Goal: Information Seeking & Learning: Learn about a topic

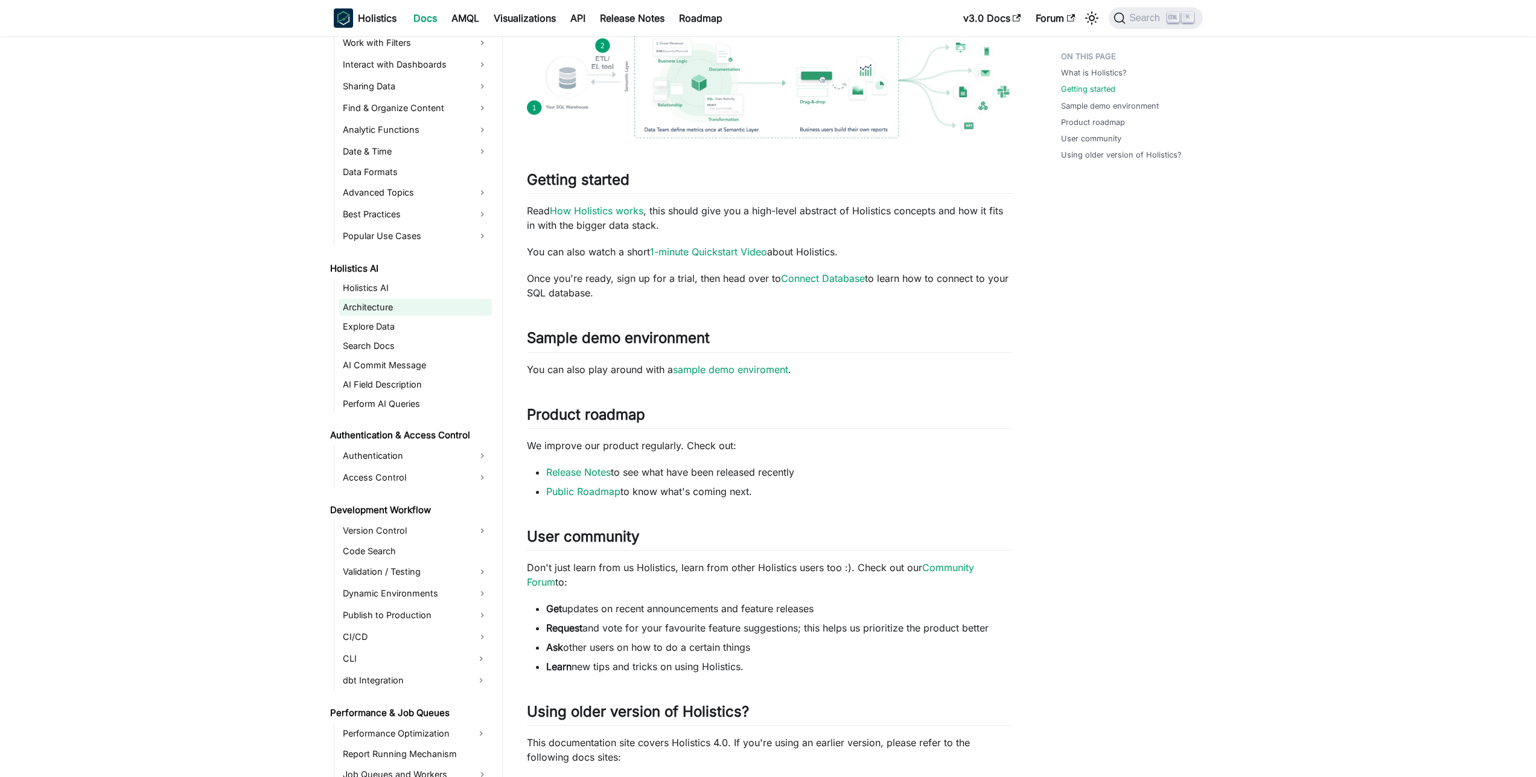
scroll to position [394, 0]
click at [374, 377] on link "AI Commit Message" at bounding box center [415, 370] width 153 height 17
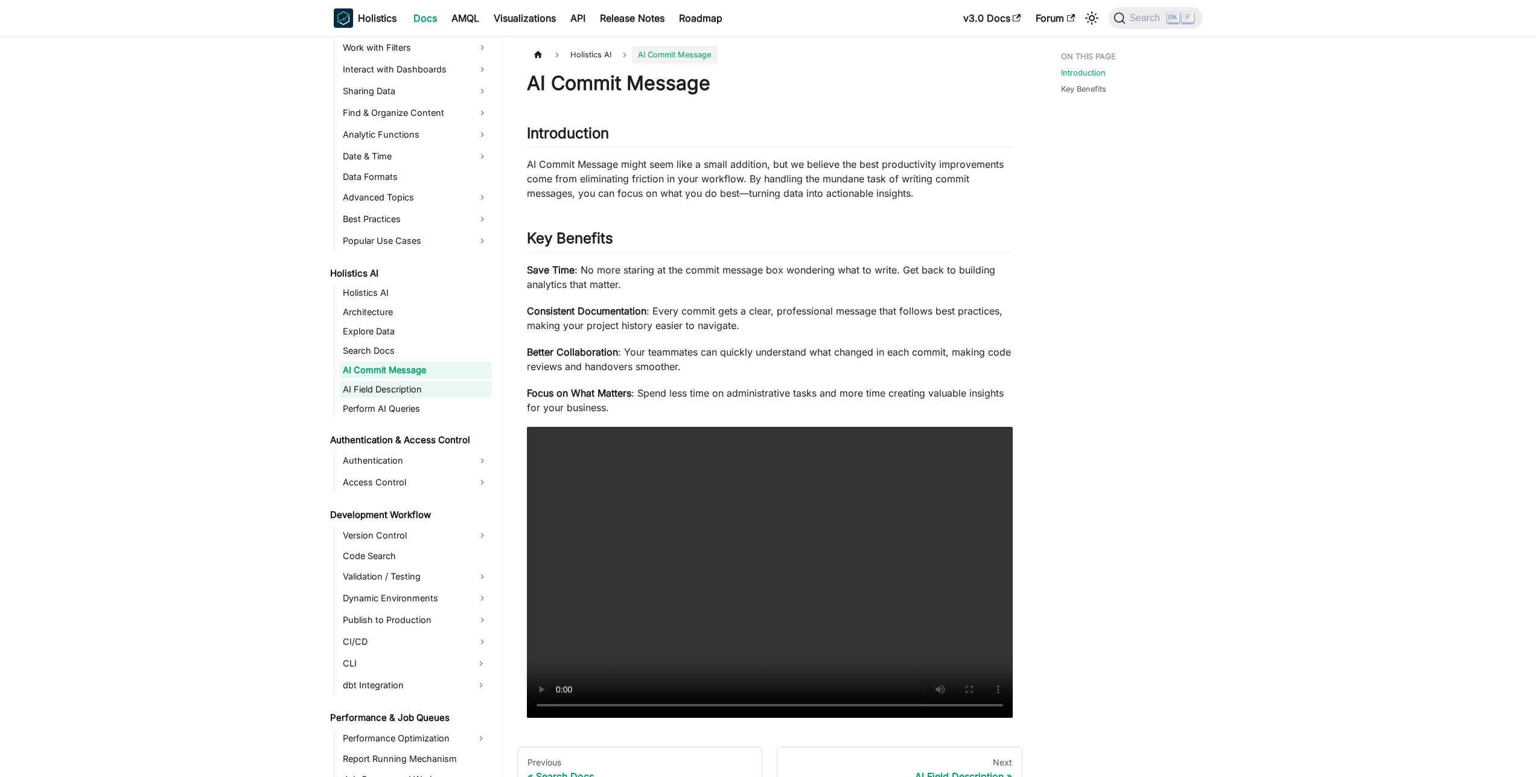
click at [403, 389] on link "AI Field Description" at bounding box center [415, 389] width 153 height 17
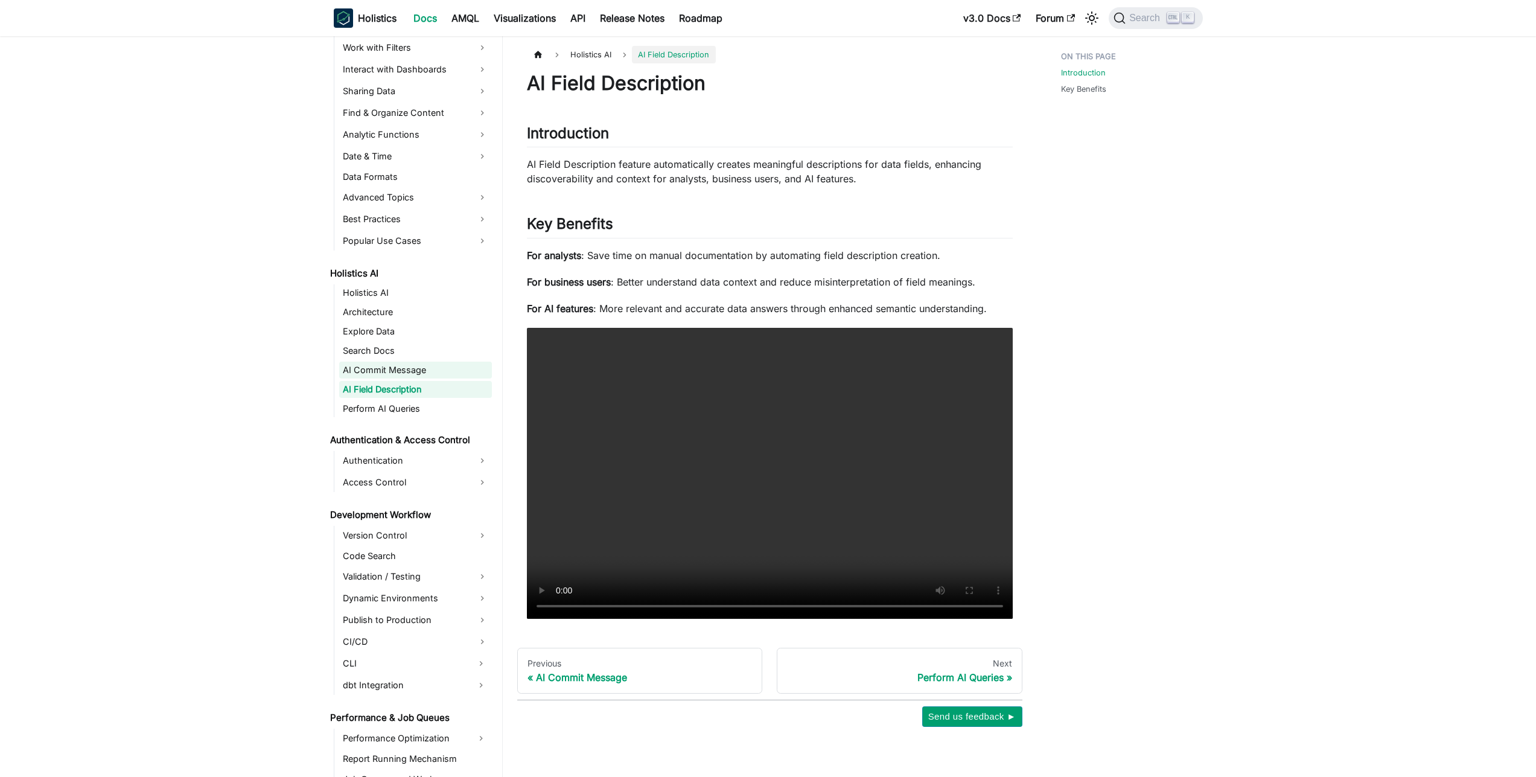
click at [414, 369] on link "AI Commit Message" at bounding box center [415, 370] width 153 height 17
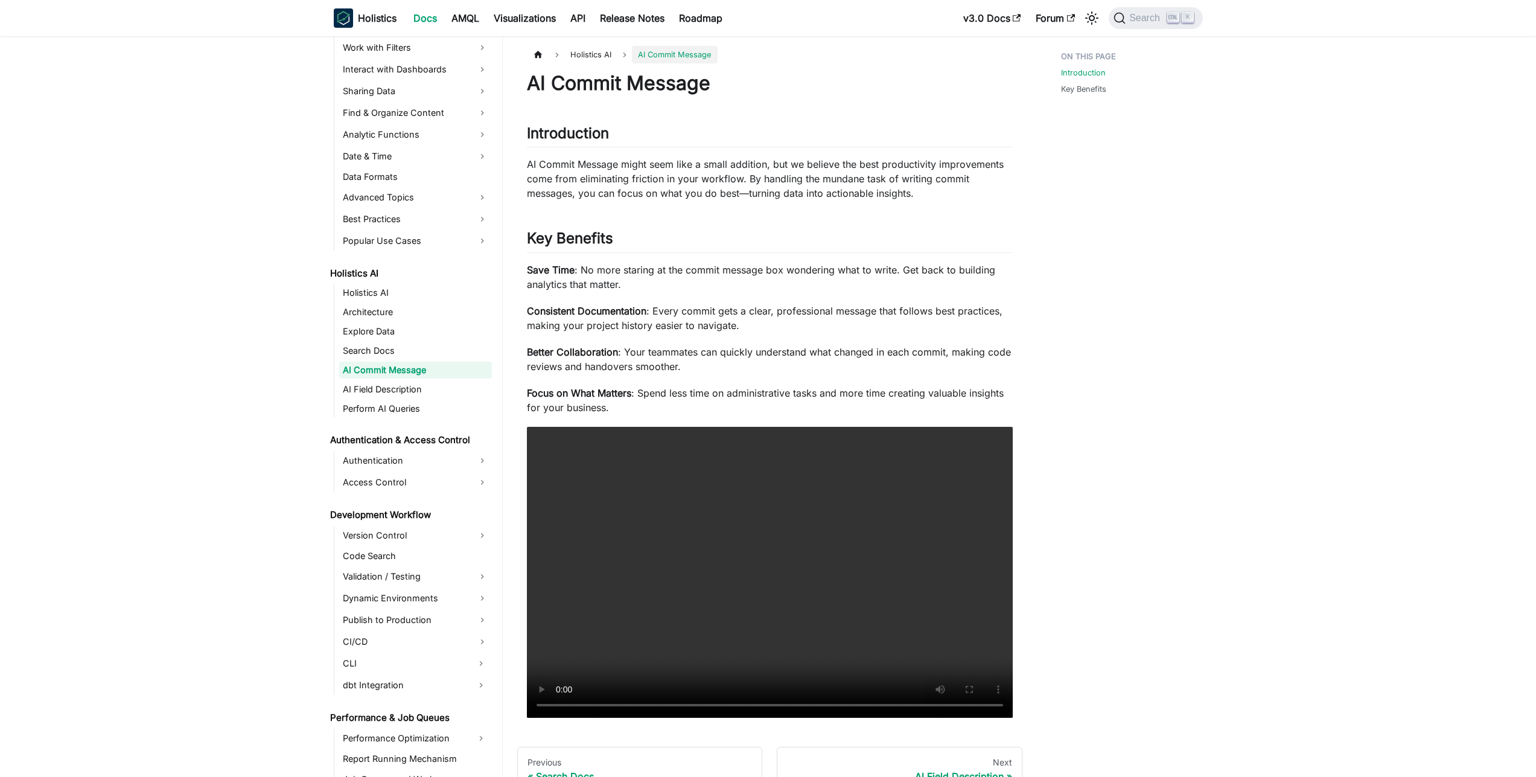
click at [1083, 660] on div "Introduction Key Benefits" at bounding box center [1126, 436] width 178 height 780
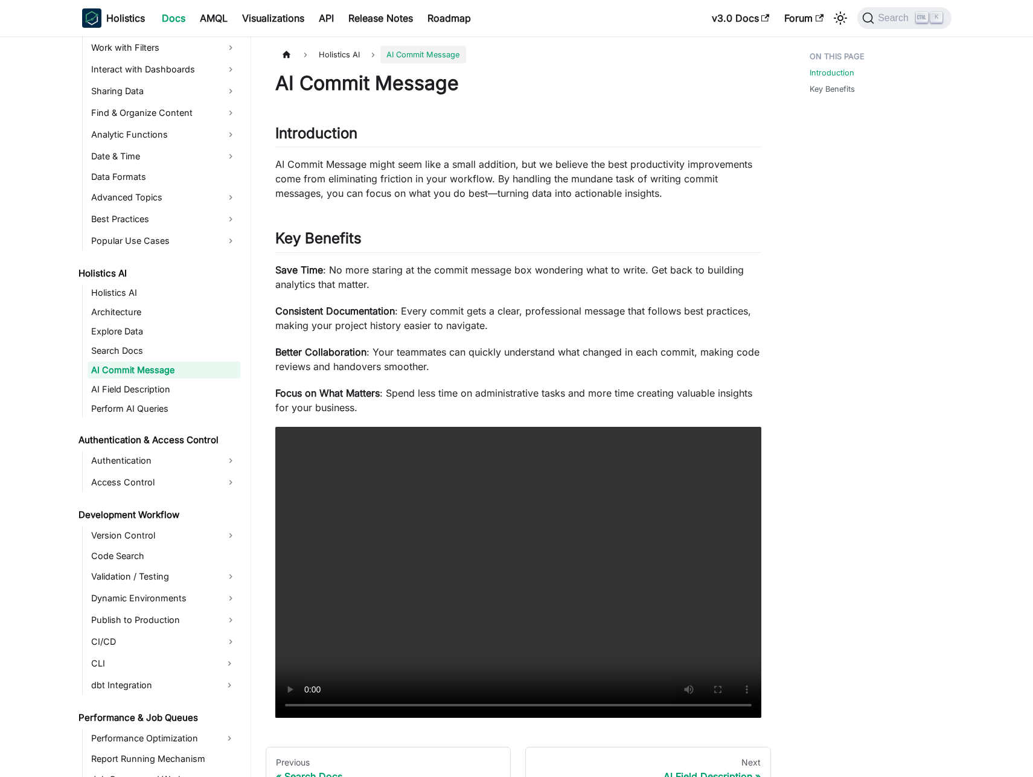
drag, startPoint x: 982, startPoint y: 539, endPoint x: 807, endPoint y: 565, distance: 177.0
click at [807, 565] on div "Holistics AI AI Commit Message On this page AI Commit Message Introduction ​ AI…" at bounding box center [607, 436] width 712 height 780
click at [494, 191] on p "AI Commit Message might seem like a small addition, but we believe the best pro…" at bounding box center [518, 178] width 486 height 43
copy p "—"
click at [808, 361] on div "Introduction Key Benefits" at bounding box center [874, 436] width 178 height 780
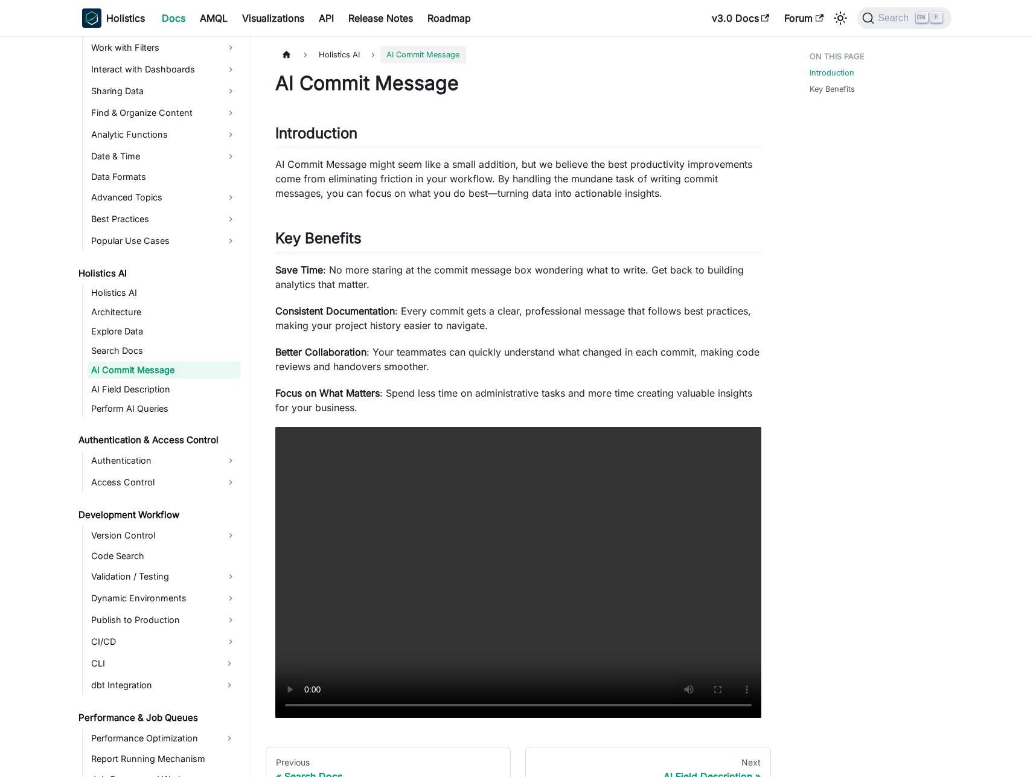
click at [808, 361] on div "Introduction Key Benefits" at bounding box center [874, 436] width 178 height 780
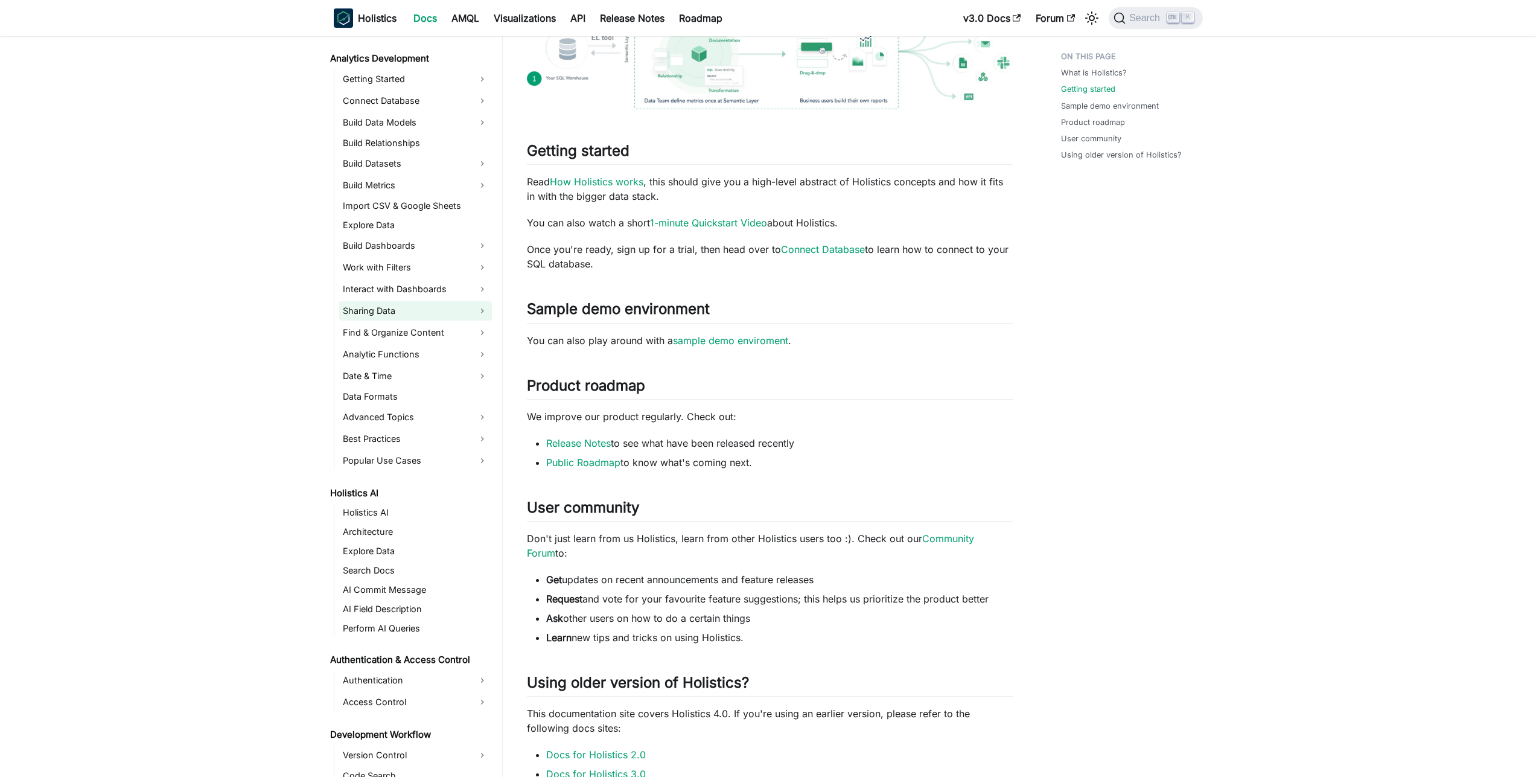
scroll to position [159, 0]
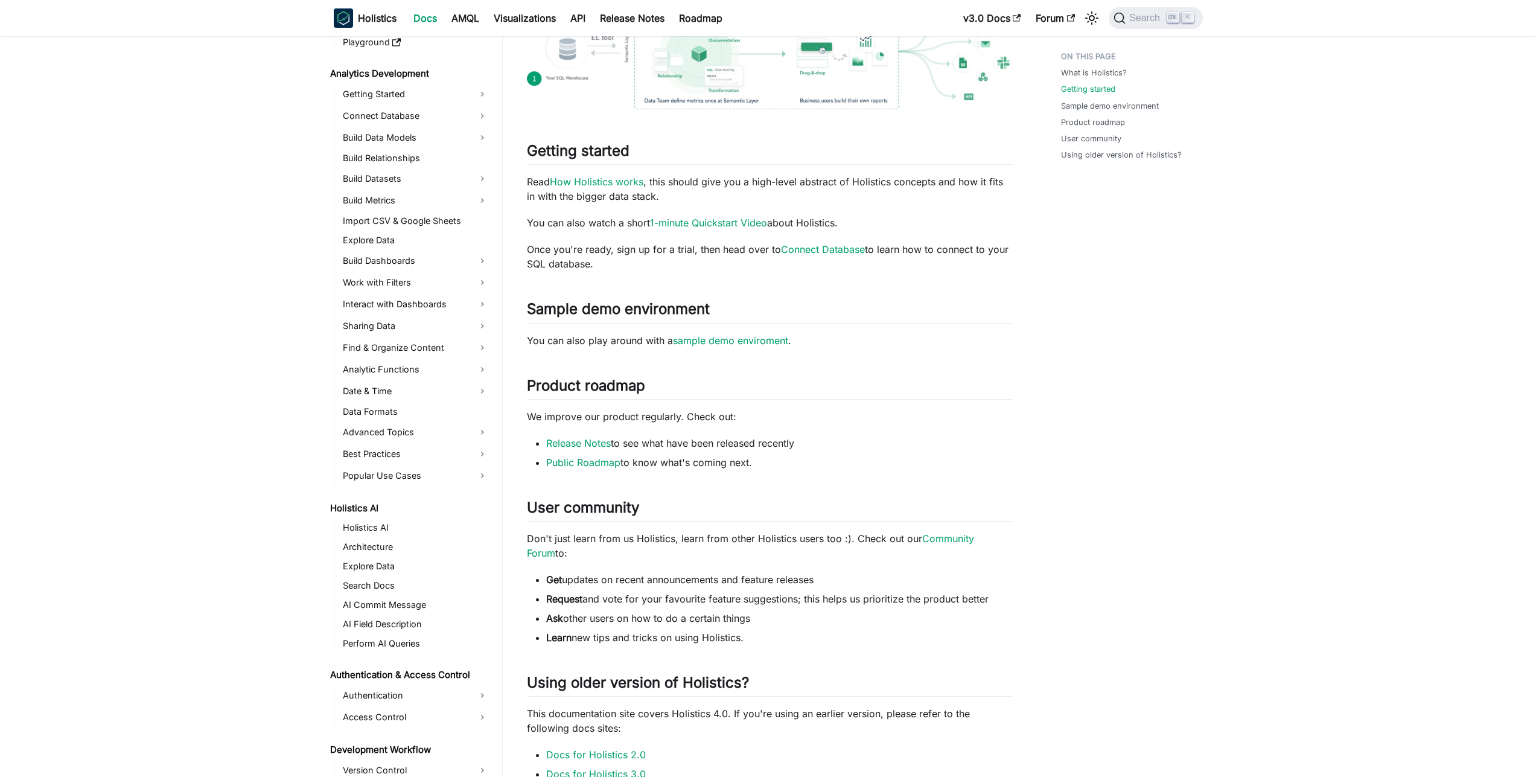
click at [1143, 31] on nav "Holistics Docs AMQL Visualizations API Release Notes Roadmap v3.0 Docs Forum Se…" at bounding box center [768, 18] width 1536 height 36
click at [1145, 25] on button "Search K" at bounding box center [1156, 18] width 94 height 22
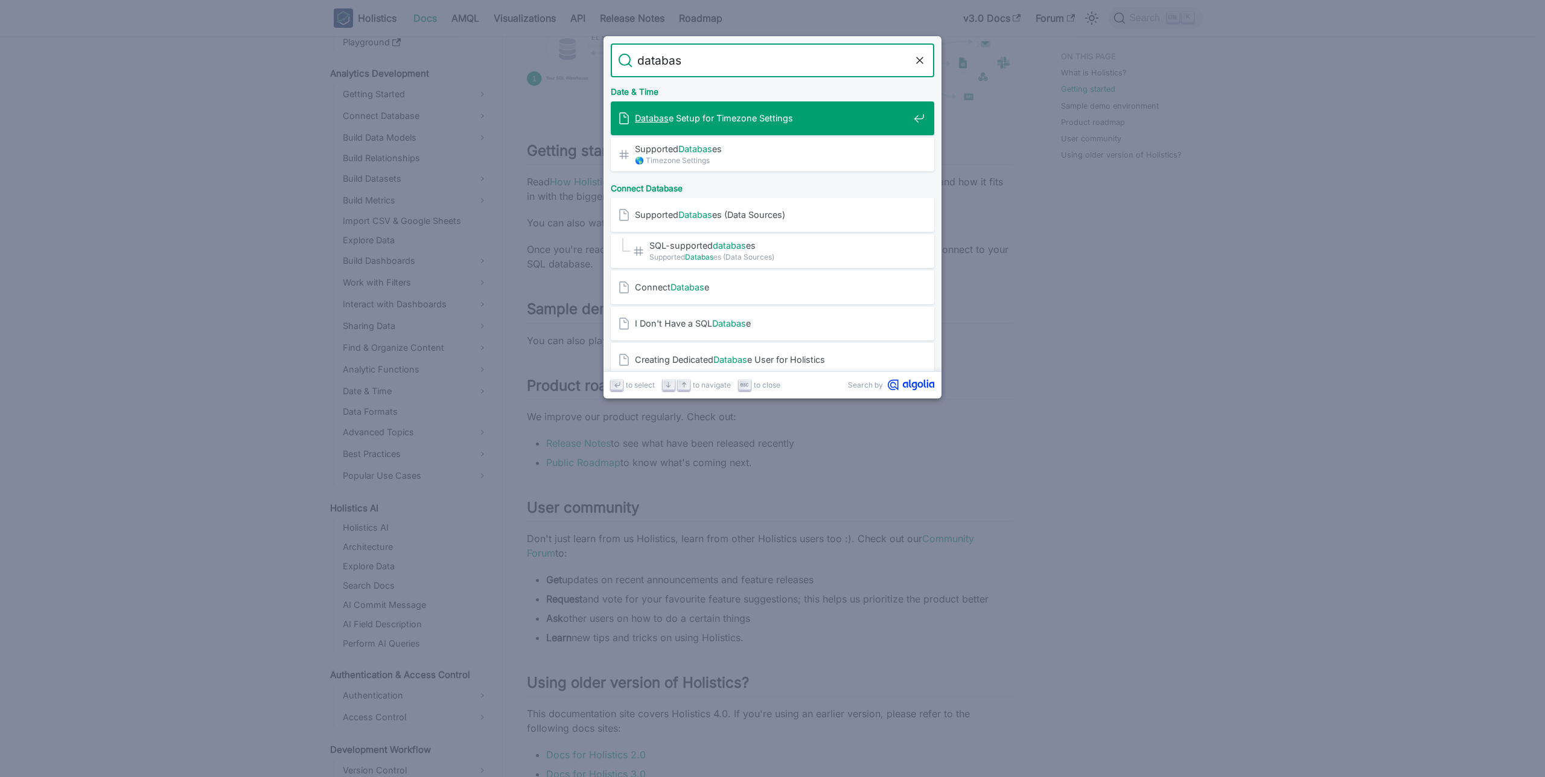
type input "database"
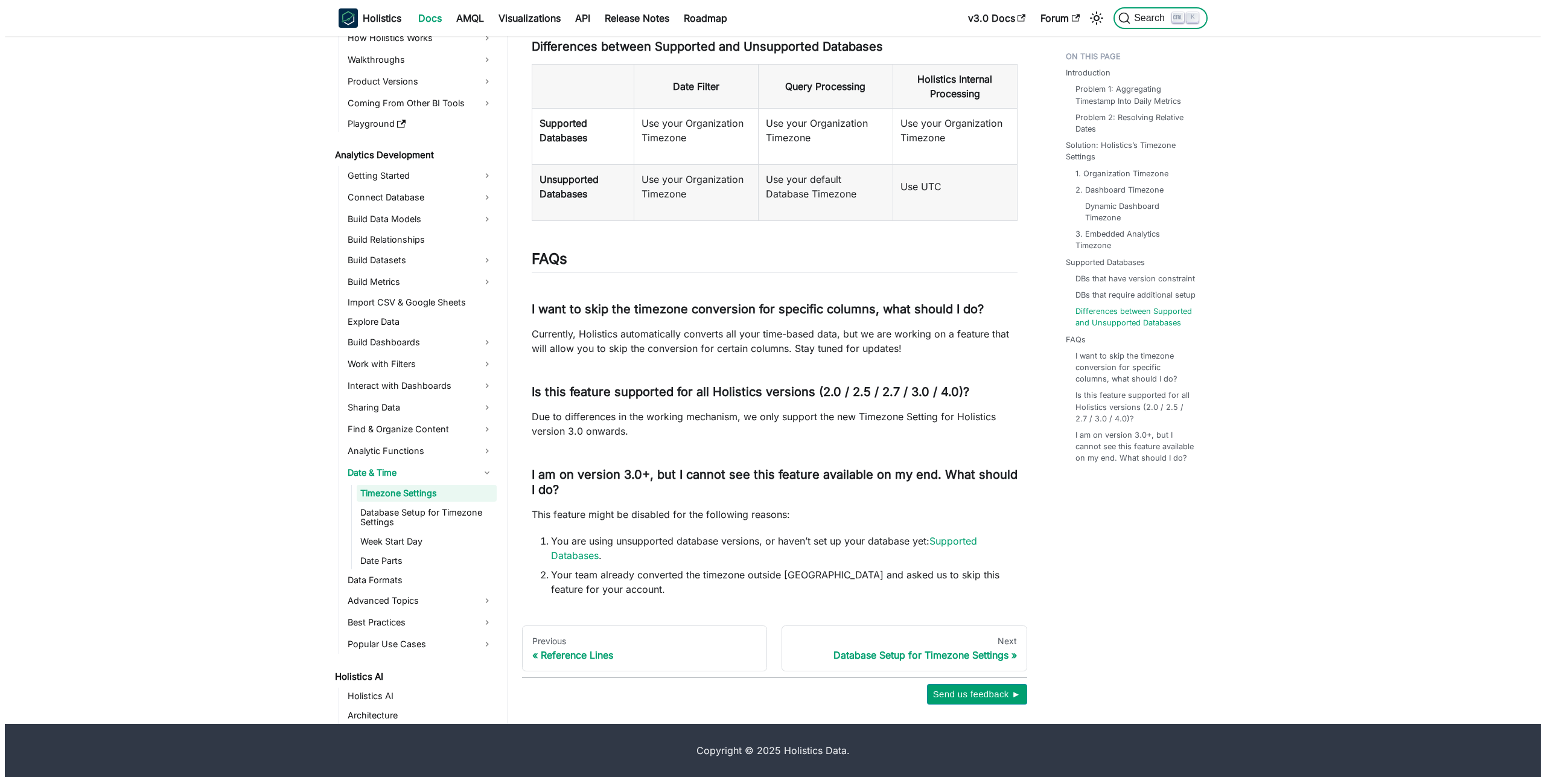
scroll to position [24, 0]
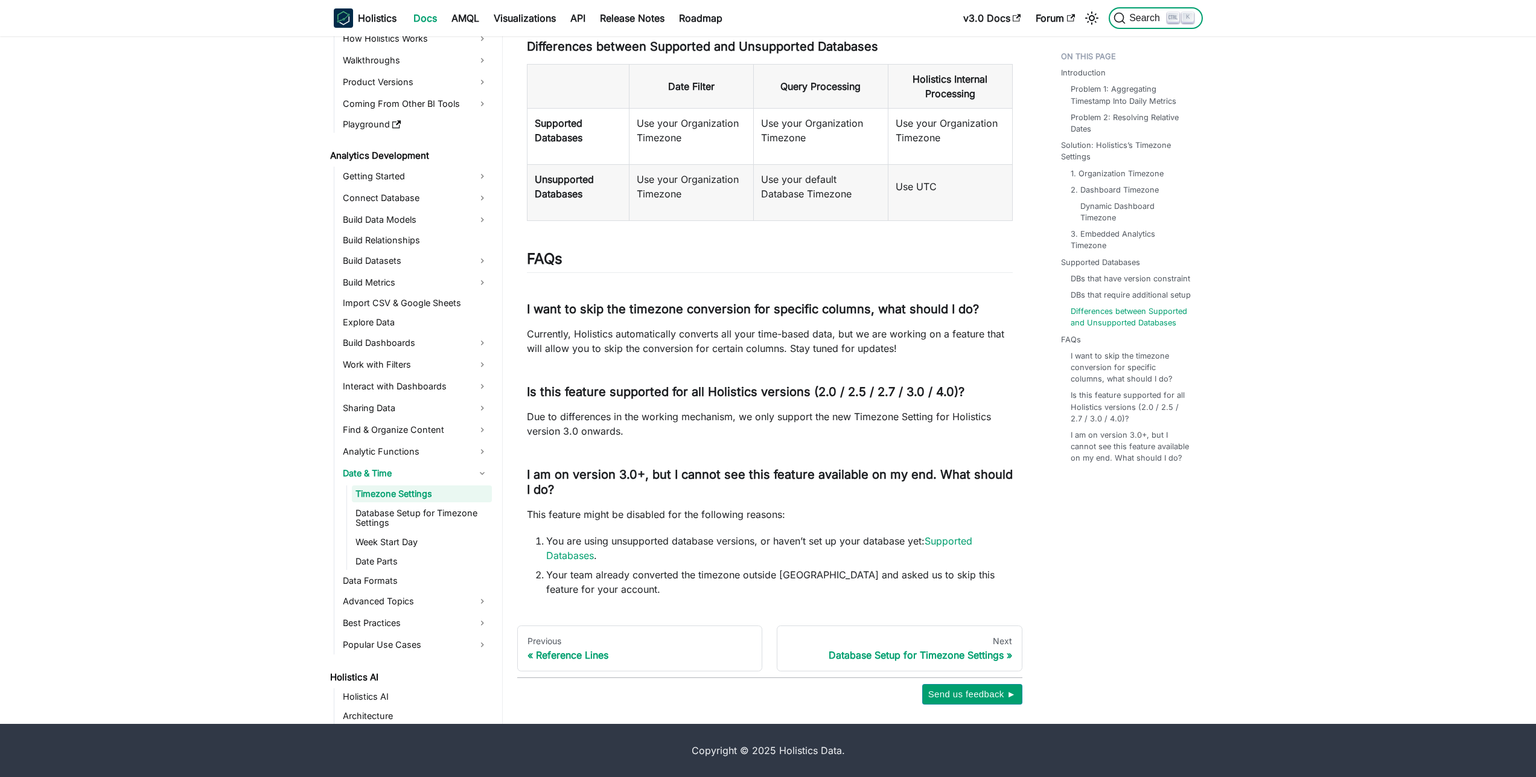
click at [1170, 25] on button "Search K" at bounding box center [1156, 18] width 94 height 22
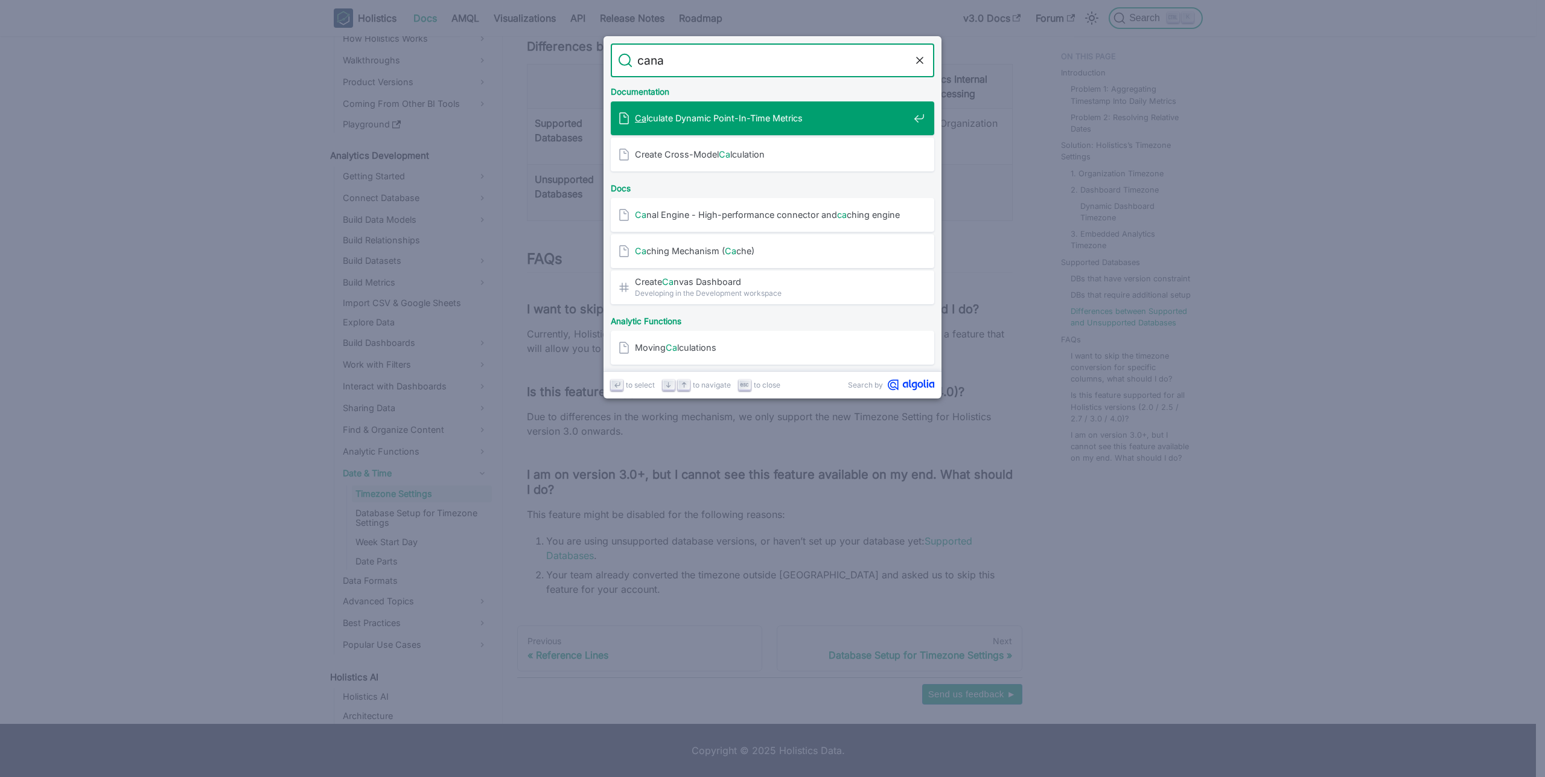
type input "canal"
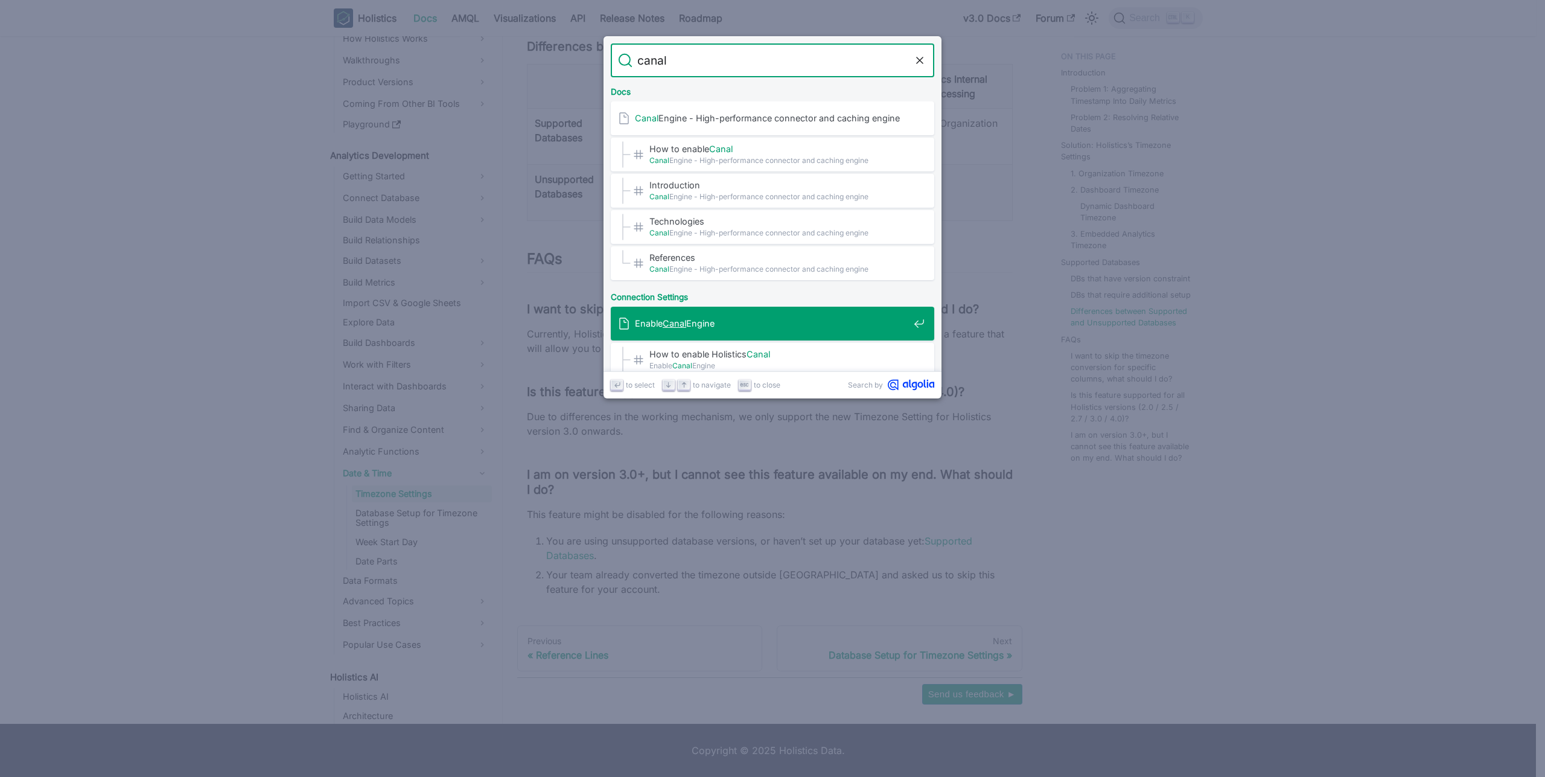
click at [715, 325] on span "Enable Canal Engine" at bounding box center [772, 323] width 274 height 11
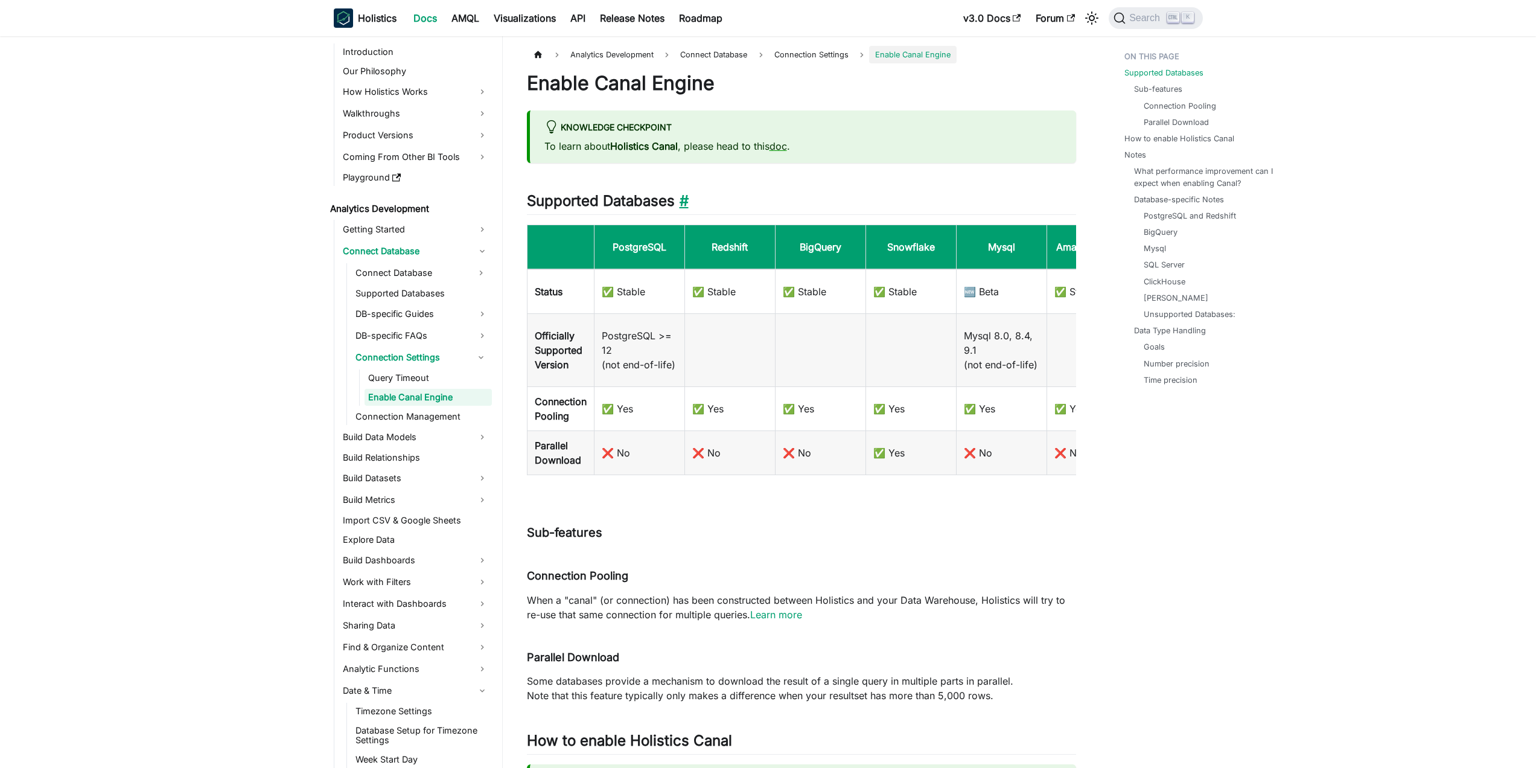
click at [689, 205] on link "​" at bounding box center [682, 201] width 14 height 18
